Goal: Check status: Check status

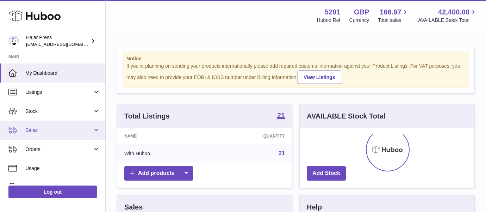
click at [82, 124] on link "Sales" at bounding box center [52, 130] width 105 height 19
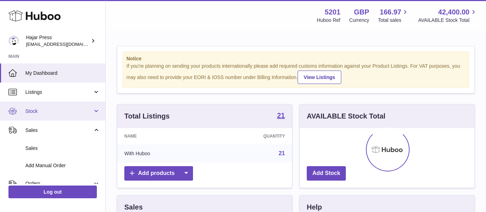
click at [81, 116] on link "Stock" at bounding box center [52, 110] width 105 height 19
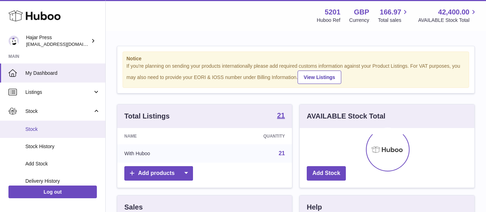
click at [79, 127] on span "Stock" at bounding box center [62, 129] width 75 height 7
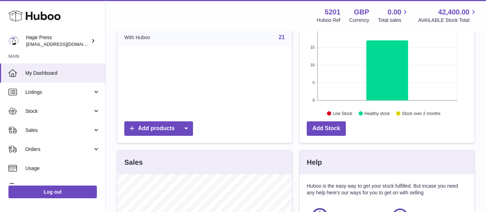
scroll to position [78, 0]
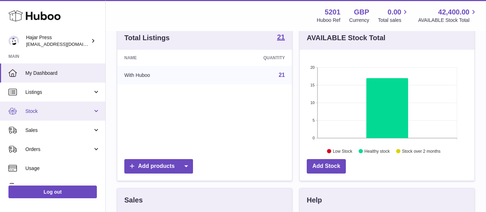
click at [70, 113] on span "Stock" at bounding box center [58, 111] width 67 height 7
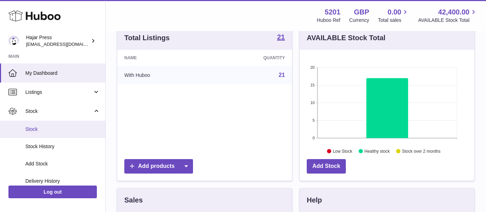
click at [64, 135] on link "Stock" at bounding box center [52, 129] width 105 height 17
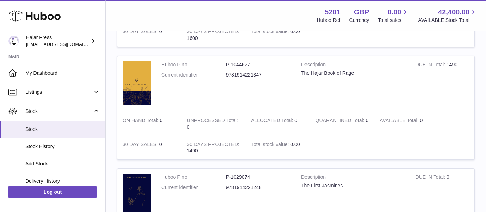
scroll to position [431, 0]
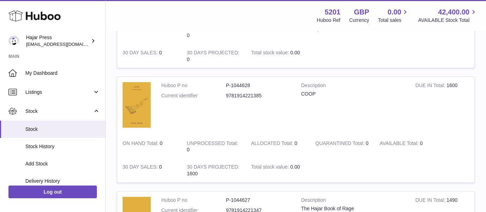
scroll to position [372, 0]
